Goal: Obtain resource: Download file/media

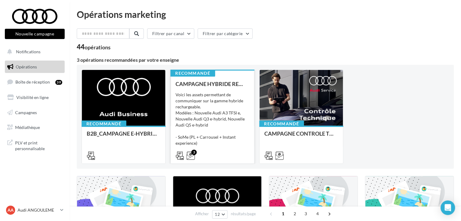
click at [206, 110] on div "Voici les assets permettant de communiquer sur la gamme hybride rechargeable. M…" at bounding box center [213, 122] width 74 height 60
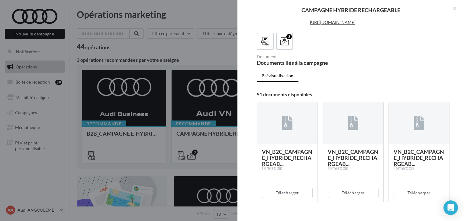
scroll to position [332, 0]
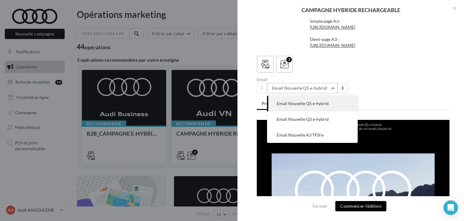
scroll to position [0, 0]
click at [296, 137] on span "Email Nouvelle A3 TFSI e" at bounding box center [300, 134] width 47 height 5
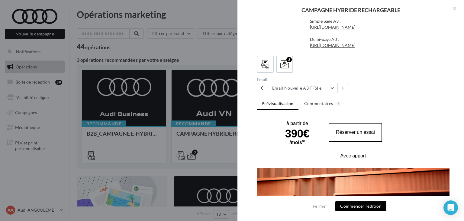
scroll to position [332, 0]
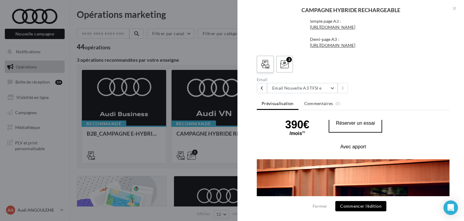
click at [262, 63] on icon at bounding box center [265, 64] width 9 height 9
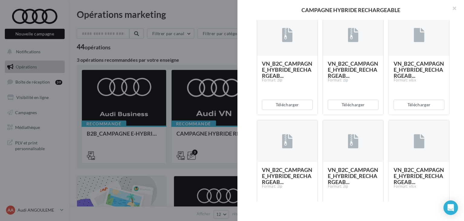
scroll to position [861, 0]
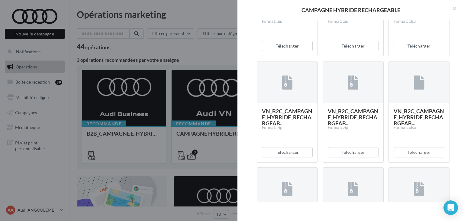
scroll to position [891, 0]
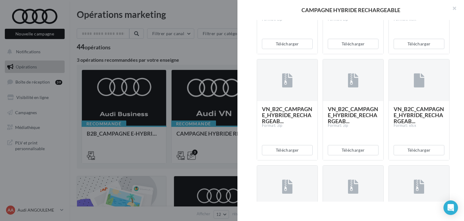
scroll to position [951, 0]
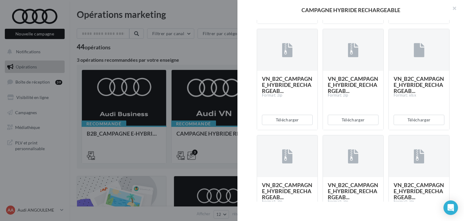
click at [277, 19] on button "Télécharger" at bounding box center [287, 13] width 51 height 10
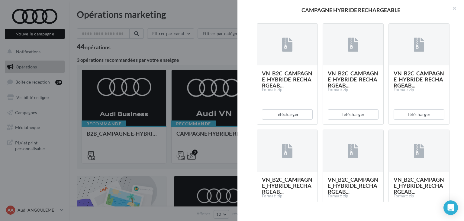
scroll to position [1284, 0]
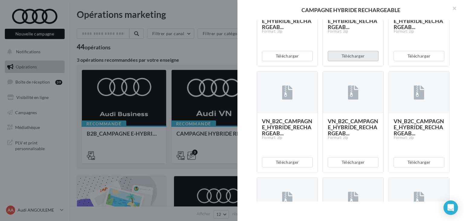
scroll to position [1223, 0]
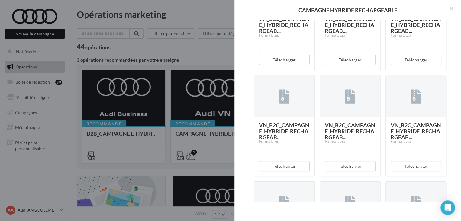
click at [213, 55] on div at bounding box center [230, 110] width 461 height 221
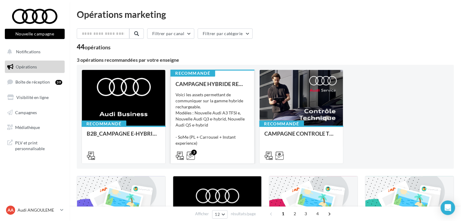
click at [195, 124] on div "Voici les assets permettant de communiquer sur la gamme hybride rechargeable. M…" at bounding box center [213, 122] width 74 height 60
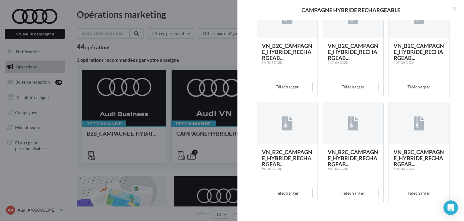
scroll to position [363, 0]
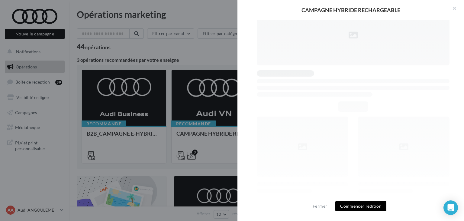
scroll to position [357, 0]
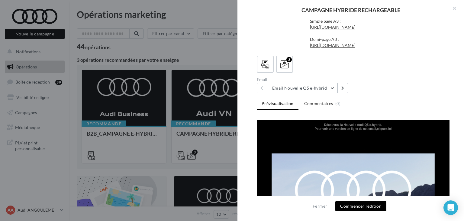
drag, startPoint x: 293, startPoint y: 84, endPoint x: 294, endPoint y: 87, distance: 3.0
click at [293, 84] on button "Email Nouvelle Q5 e-hybrid" at bounding box center [302, 88] width 71 height 10
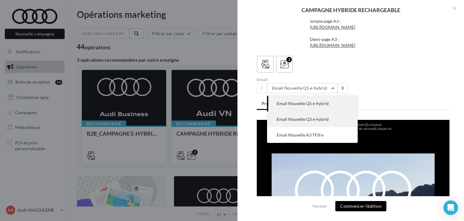
click at [300, 118] on span "Email Nouvelle Q3 e-hybrid" at bounding box center [303, 118] width 52 height 5
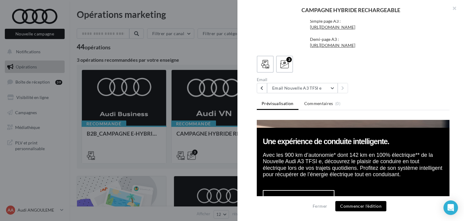
scroll to position [514, 0]
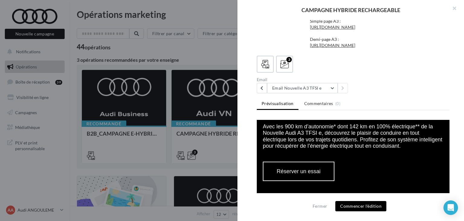
click at [275, 64] on div "3" at bounding box center [353, 64] width 193 height 17
click at [267, 62] on icon at bounding box center [265, 64] width 9 height 9
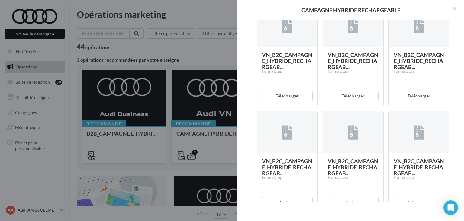
scroll to position [1484, 0]
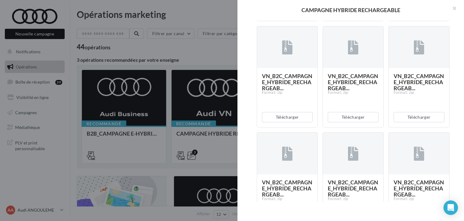
click at [341, 16] on button "Télécharger" at bounding box center [353, 11] width 51 height 10
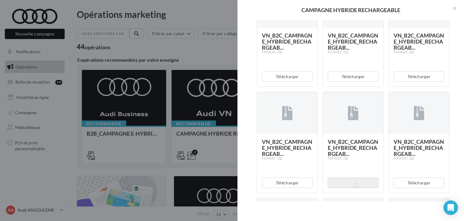
scroll to position [1273, 0]
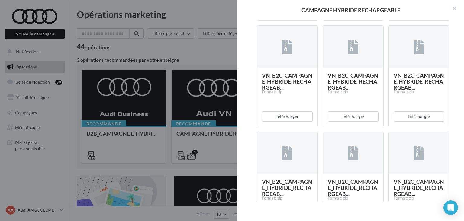
click at [347, 15] on button "Télécharger" at bounding box center [353, 10] width 51 height 10
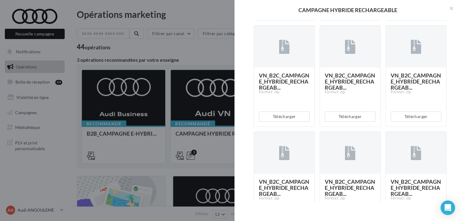
click at [218, 46] on div at bounding box center [230, 110] width 461 height 221
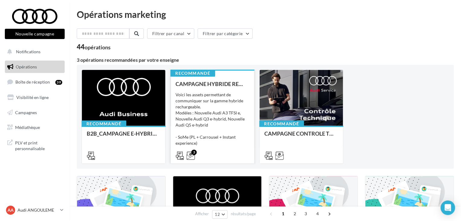
click at [198, 113] on div "Voici les assets permettant de communiquer sur la gamme hybride rechargeable. M…" at bounding box center [213, 122] width 74 height 60
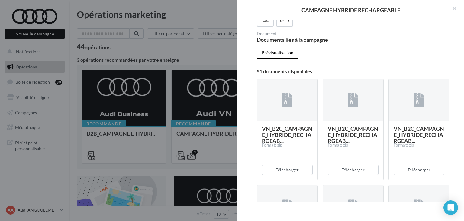
scroll to position [332, 0]
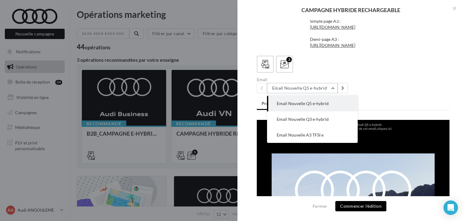
scroll to position [0, 0]
click at [298, 127] on button "Email Nouvelle Q3 e-hybrid" at bounding box center [312, 119] width 91 height 16
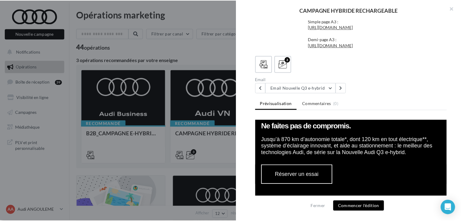
scroll to position [484, 0]
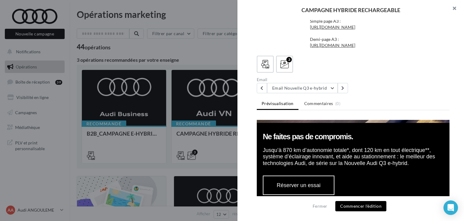
click at [454, 8] on button "button" at bounding box center [452, 9] width 24 height 18
